Goal: Communication & Community: Share content

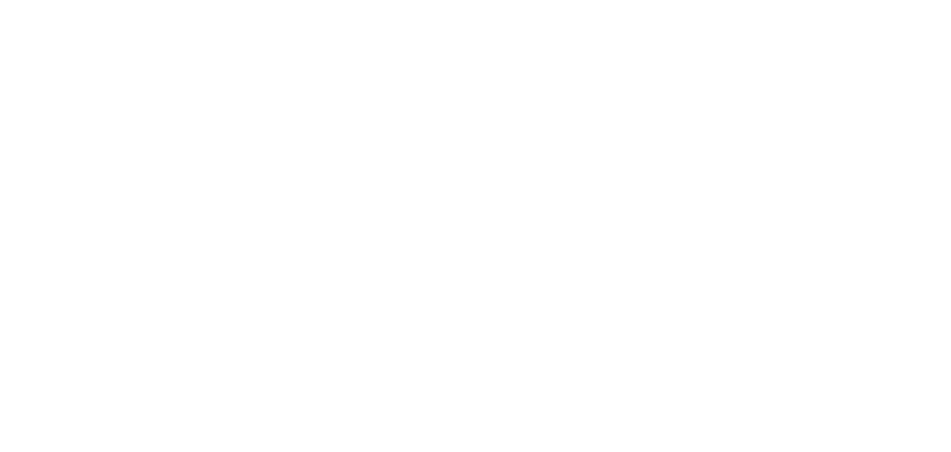
select select "*"
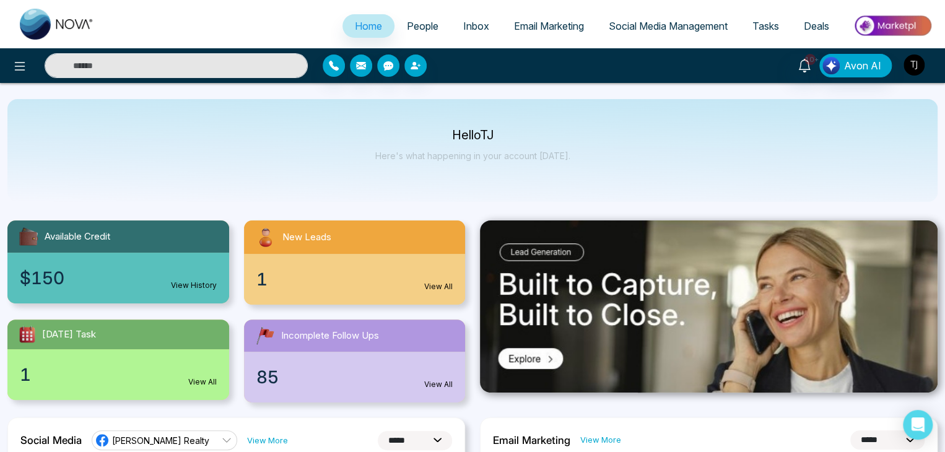
click at [911, 65] on img "button" at bounding box center [913, 64] width 21 height 21
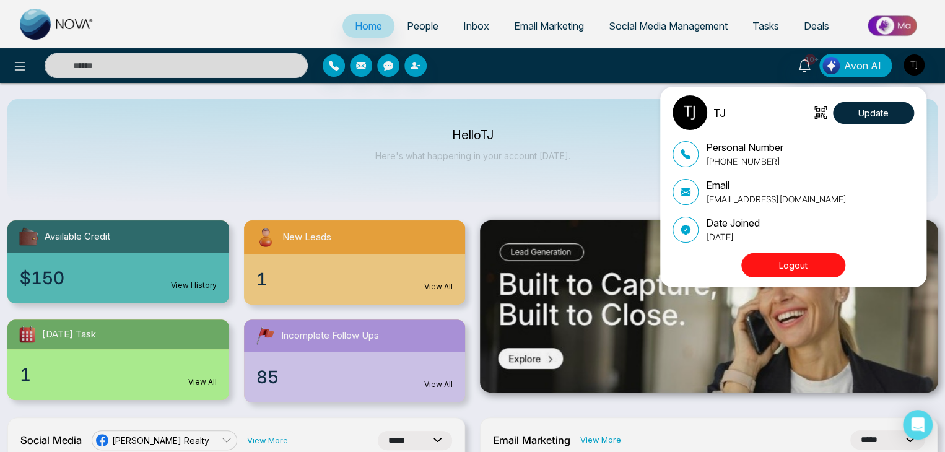
click at [684, 21] on div "TJ Update Personal Number [PHONE_NUMBER] Email [EMAIL_ADDRESS][DOMAIN_NAME] Dat…" at bounding box center [472, 226] width 945 height 452
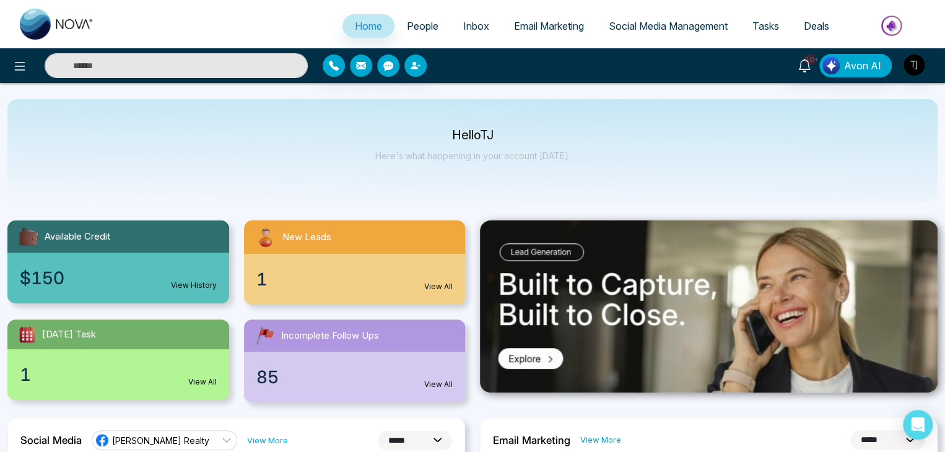
click at [683, 22] on span "Social Media Management" at bounding box center [668, 26] width 119 height 12
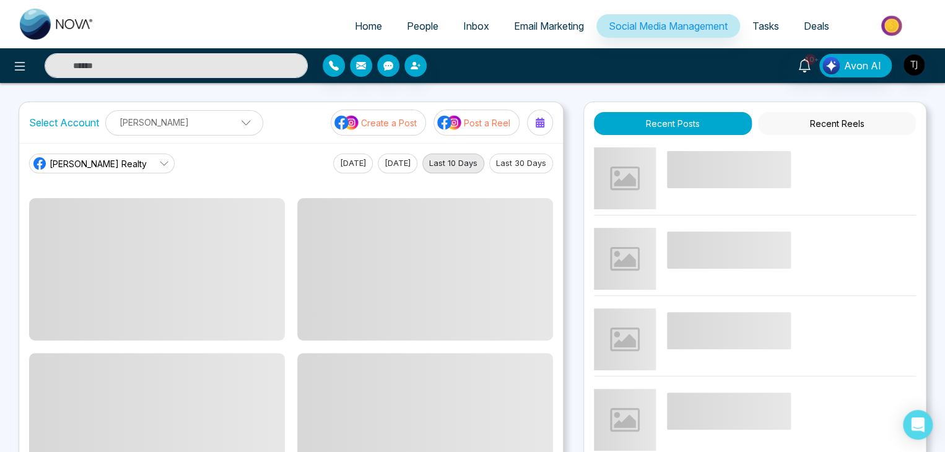
click at [683, 22] on span "Social Media Management" at bounding box center [668, 26] width 119 height 12
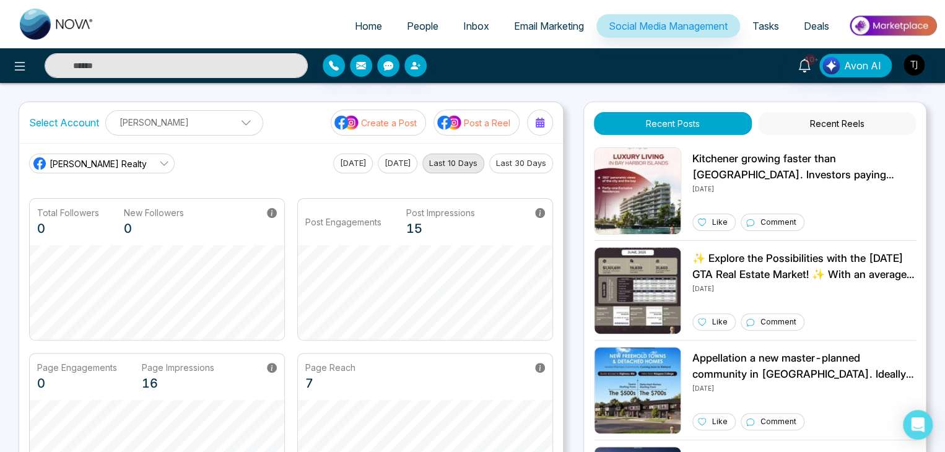
click at [853, 121] on button "Recent Reels" at bounding box center [837, 123] width 158 height 23
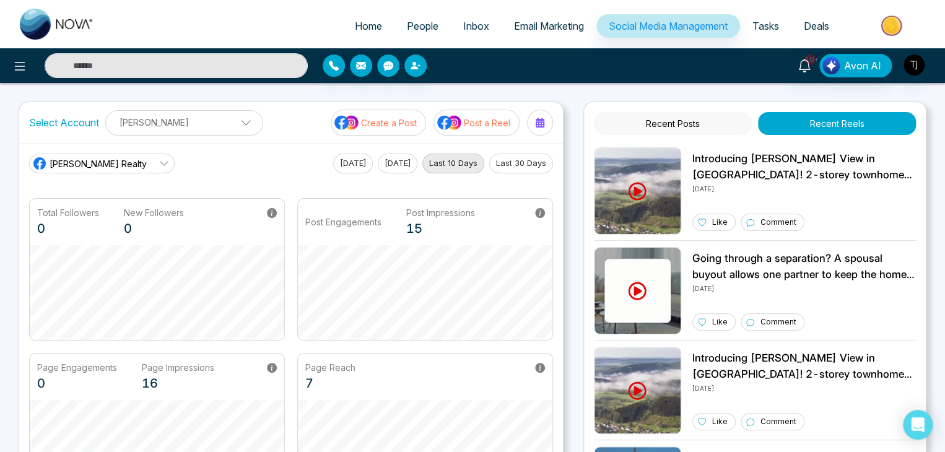
click at [693, 119] on button "Recent Posts" at bounding box center [673, 123] width 158 height 23
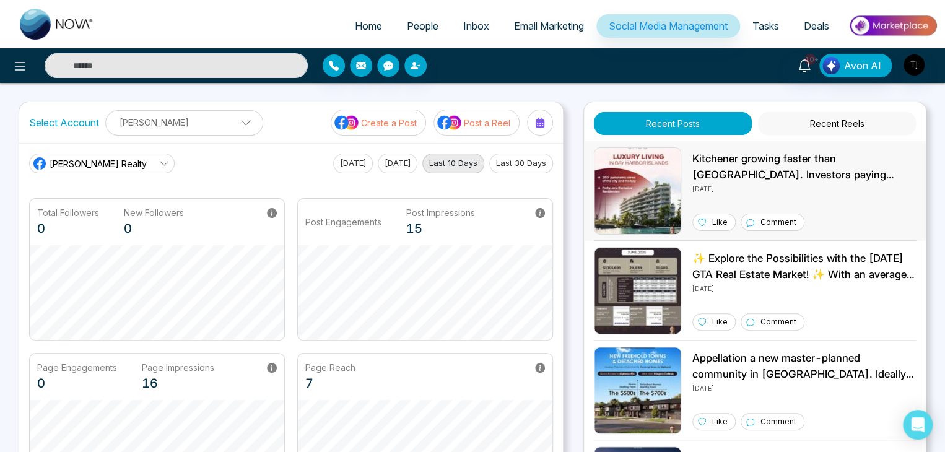
click at [672, 180] on img at bounding box center [637, 190] width 87 height 87
click at [830, 121] on button "Recent Reels" at bounding box center [837, 123] width 158 height 23
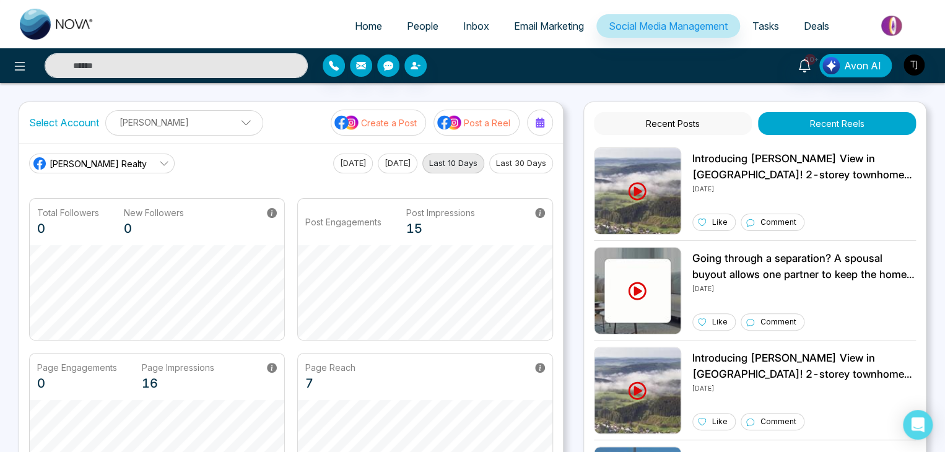
click at [694, 122] on button "Recent Posts" at bounding box center [673, 123] width 158 height 23
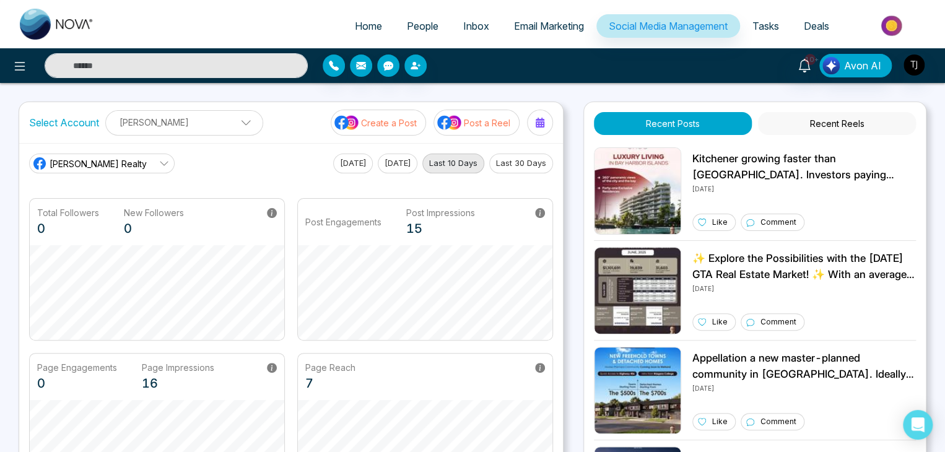
click at [480, 129] on button "Post a Reel" at bounding box center [476, 123] width 86 height 26
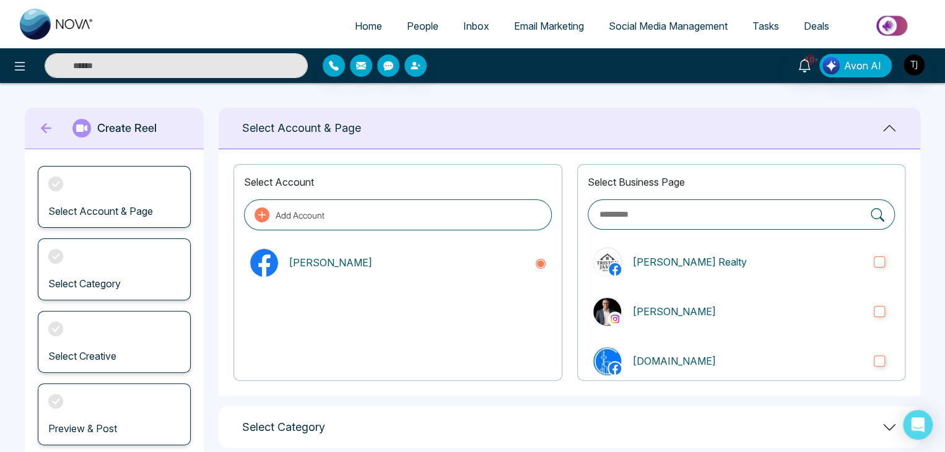
scroll to position [173, 0]
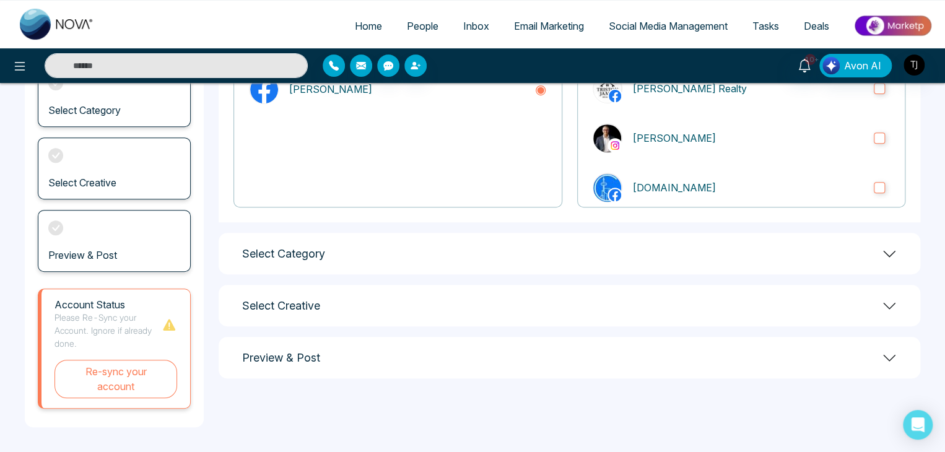
click at [889, 251] on icon at bounding box center [889, 253] width 15 height 15
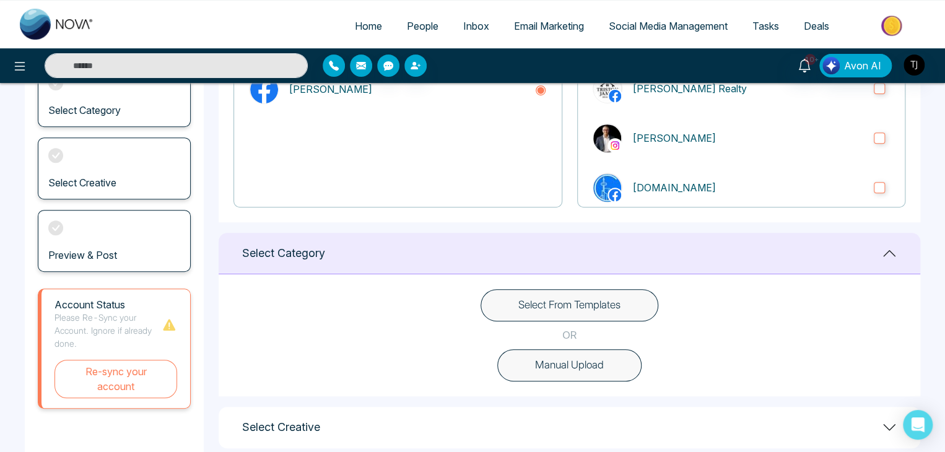
click at [889, 251] on icon at bounding box center [889, 253] width 12 height 7
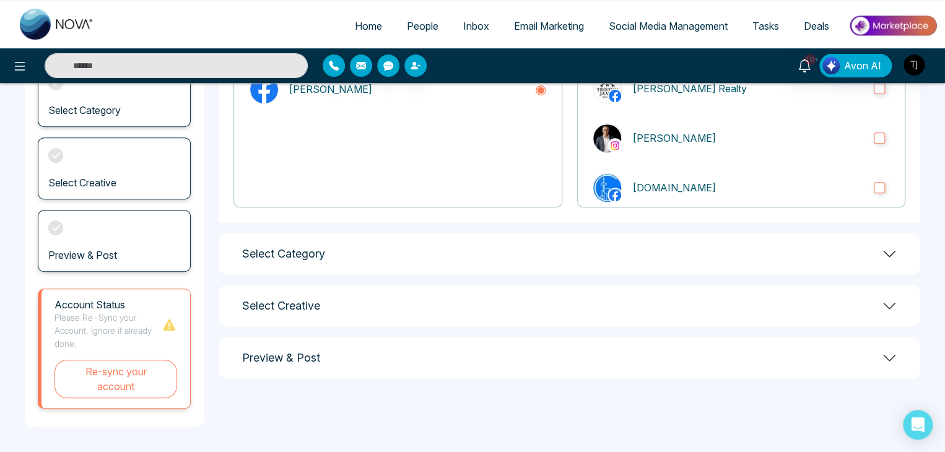
click at [898, 305] on div "Select Creative" at bounding box center [569, 305] width 701 height 41
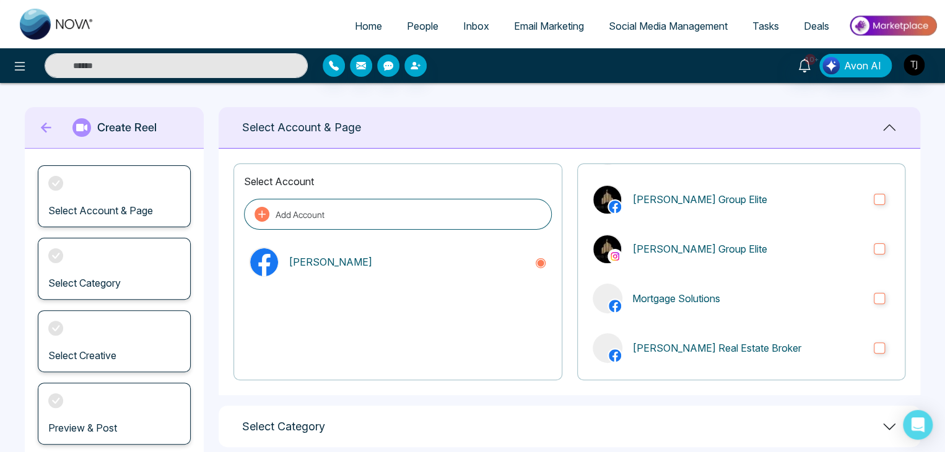
scroll to position [0, 0]
click at [572, 157] on div "Select Account Add Account [PERSON_NAME] Select Business Page [PERSON_NAME] Rea…" at bounding box center [569, 272] width 701 height 246
